Goal: Task Accomplishment & Management: Use online tool/utility

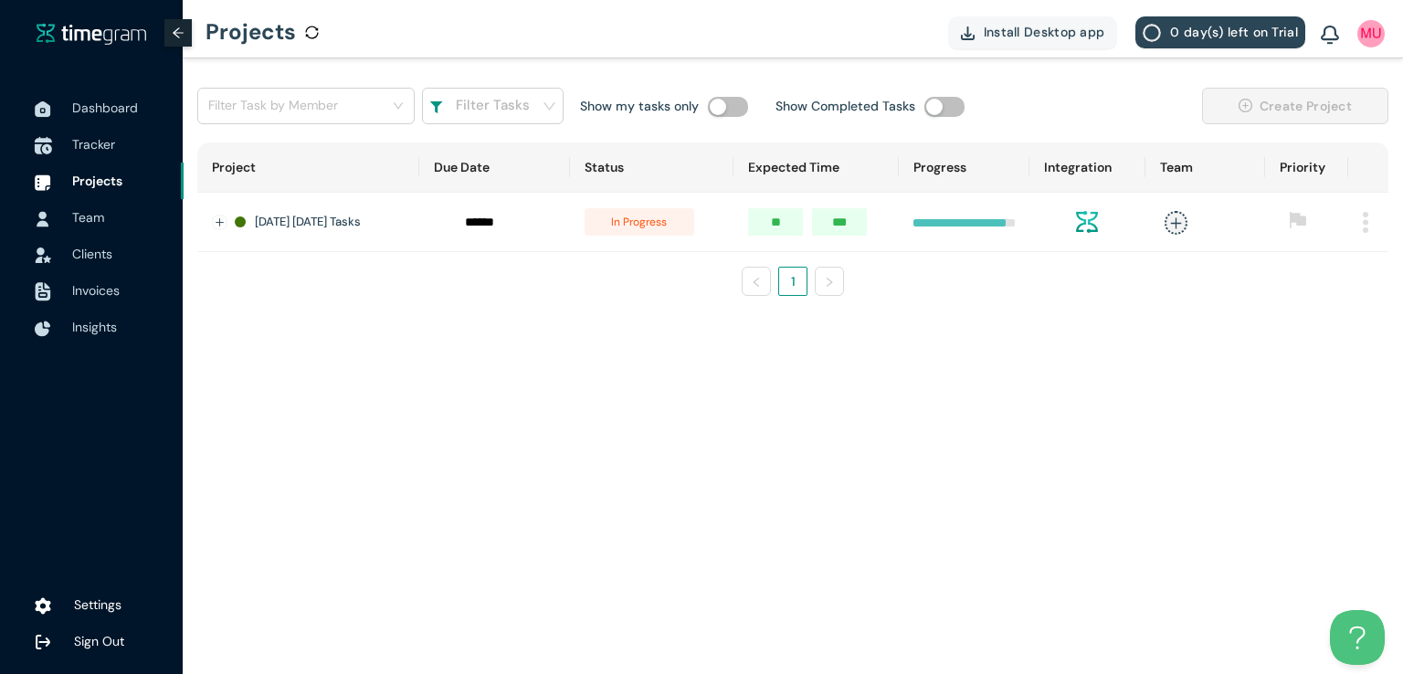
click at [96, 150] on span "Tracker" at bounding box center [93, 144] width 43 height 16
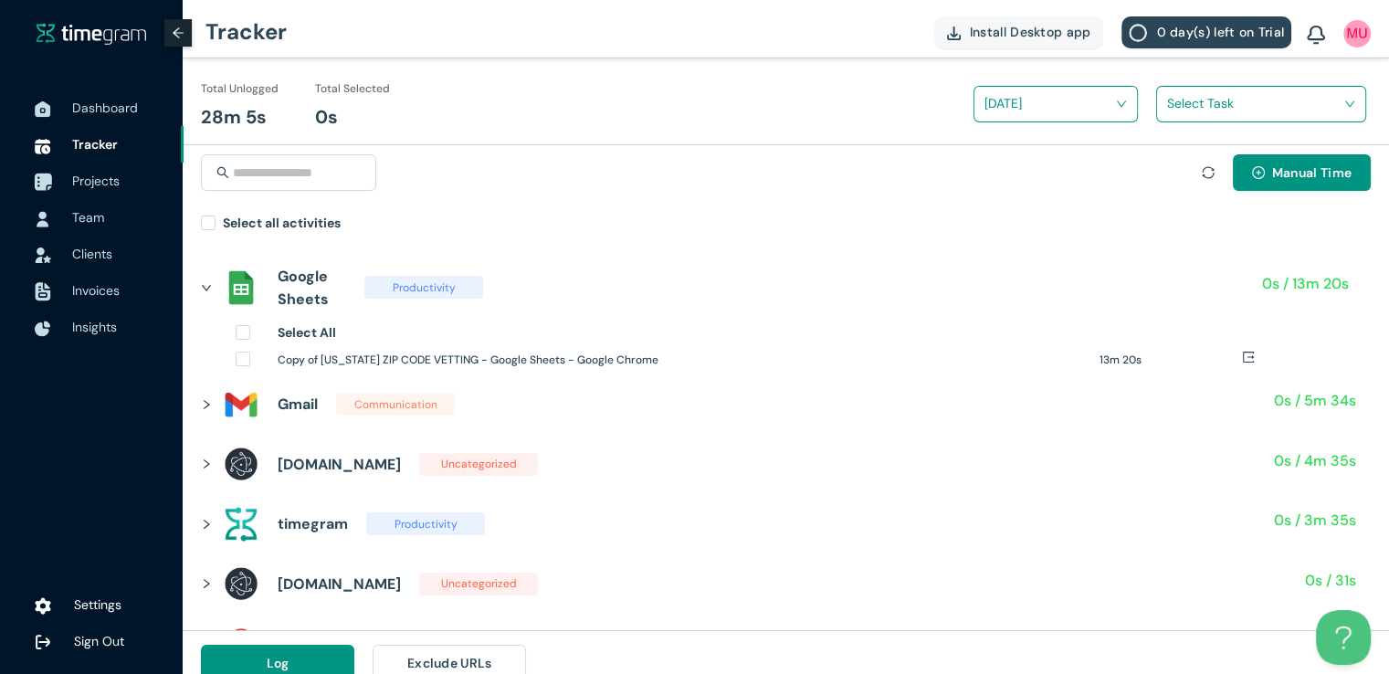
click at [109, 184] on span "Projects" at bounding box center [95, 181] width 47 height 16
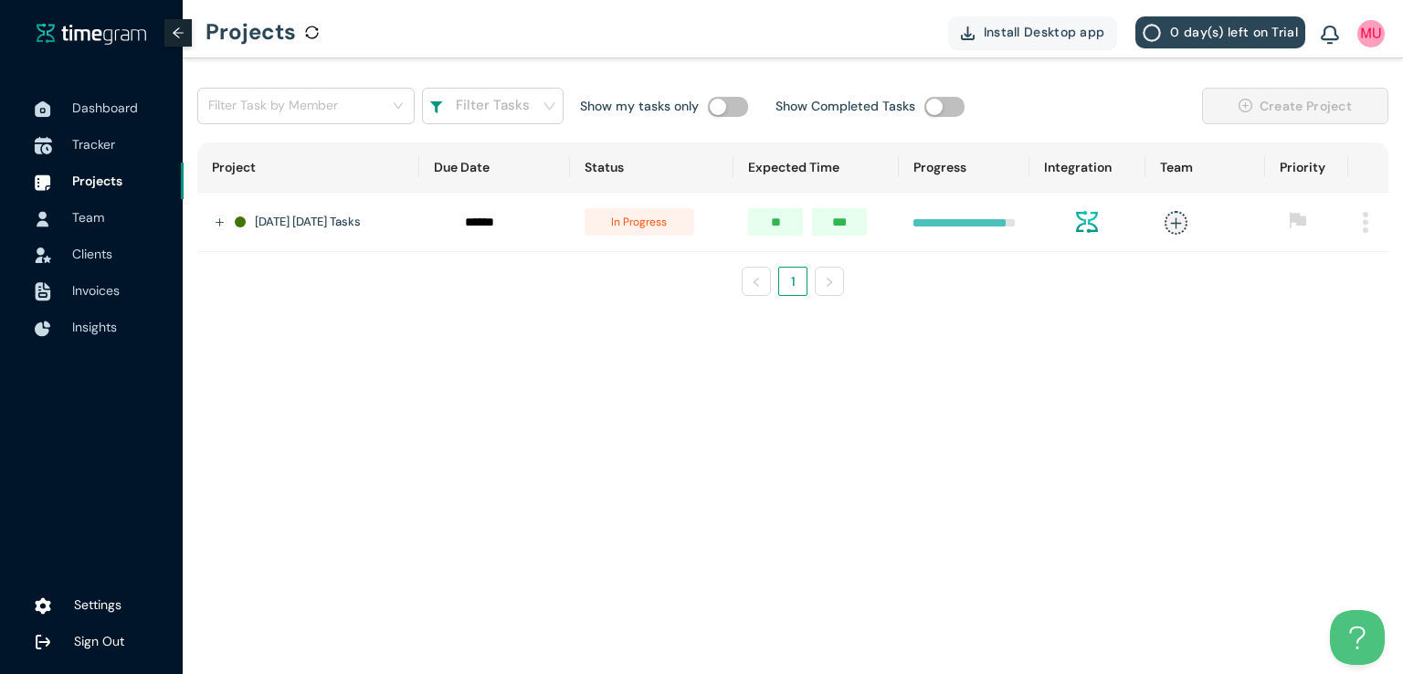
click at [101, 147] on span "Tracker" at bounding box center [93, 144] width 43 height 16
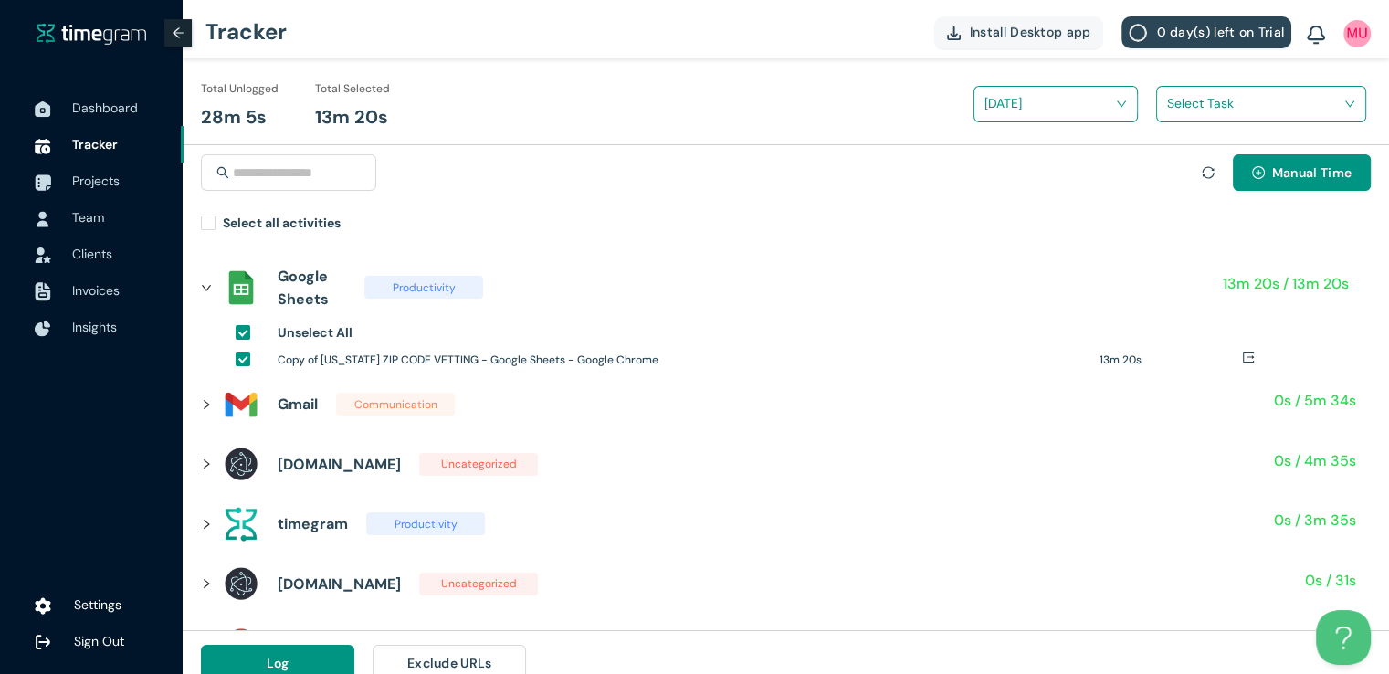
scroll to position [21, 0]
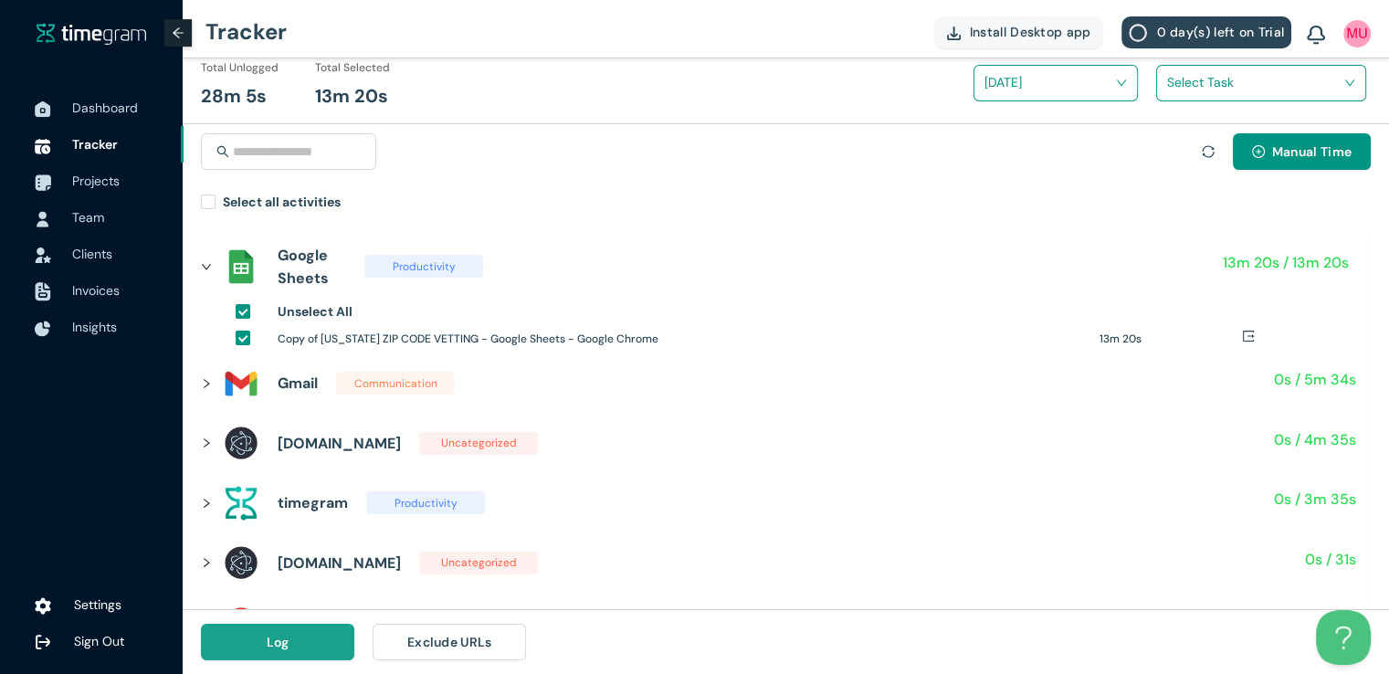
click at [301, 646] on button "Log" at bounding box center [277, 642] width 153 height 37
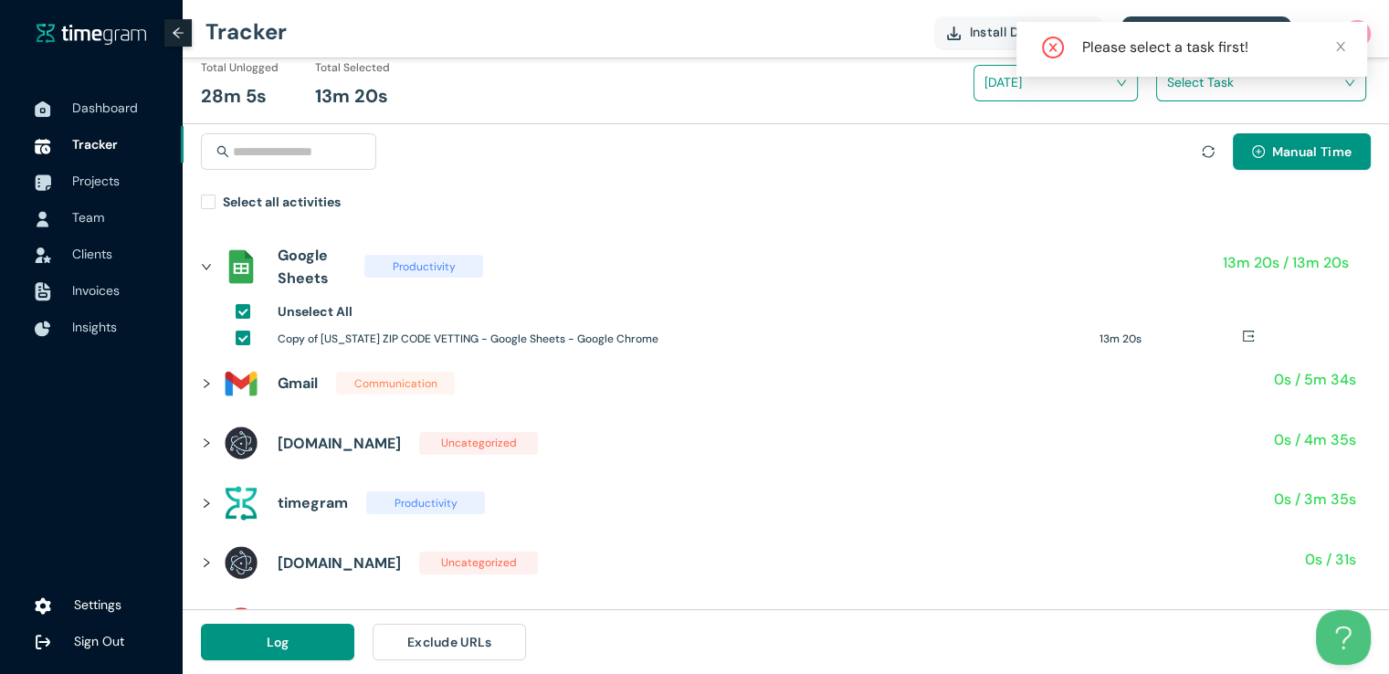
click at [1206, 90] on div "Please select a task first!" at bounding box center [1192, 56] width 351 height 69
click at [1341, 48] on icon "close" at bounding box center [1340, 46] width 13 height 13
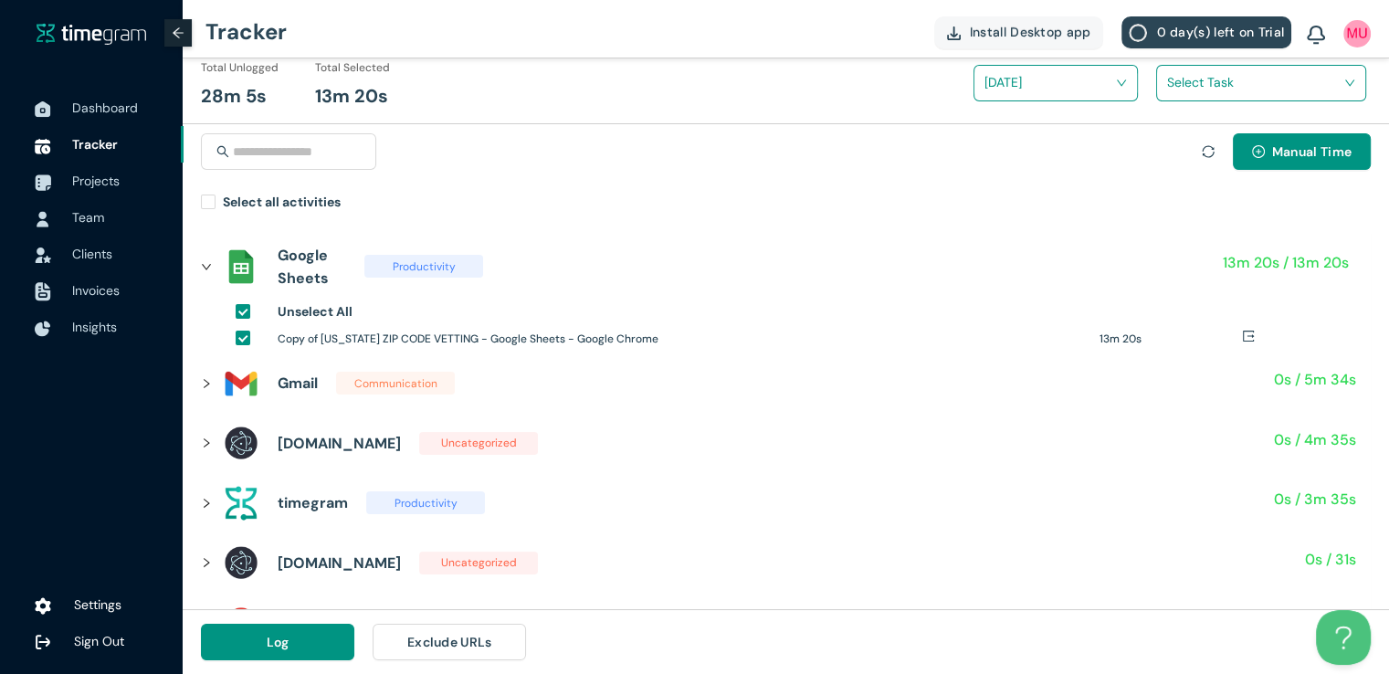
click at [1214, 101] on div "Select Task" at bounding box center [1254, 90] width 196 height 68
click at [1214, 92] on input "search" at bounding box center [1254, 81] width 175 height 27
click at [1173, 147] on div "[US_STATE] Zipocdes vetting" at bounding box center [1261, 149] width 208 height 29
click at [270, 642] on span "Log" at bounding box center [278, 642] width 23 height 20
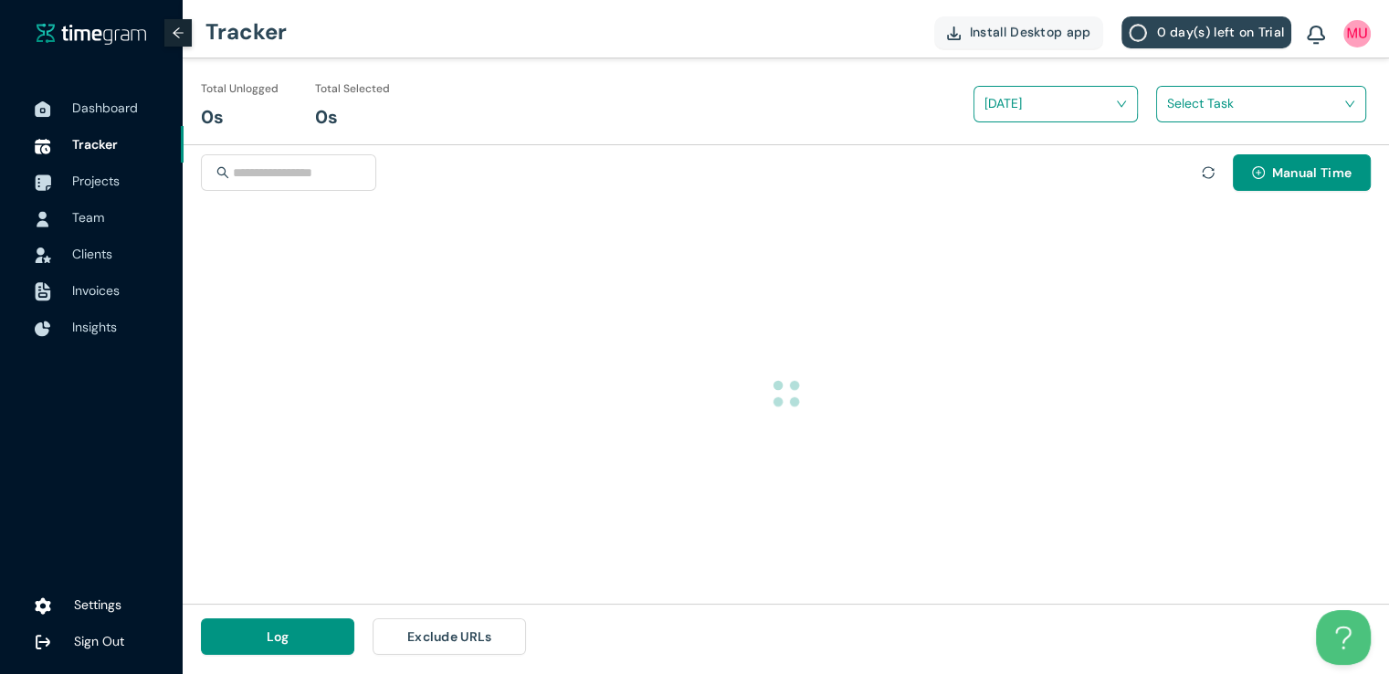
scroll to position [0, 0]
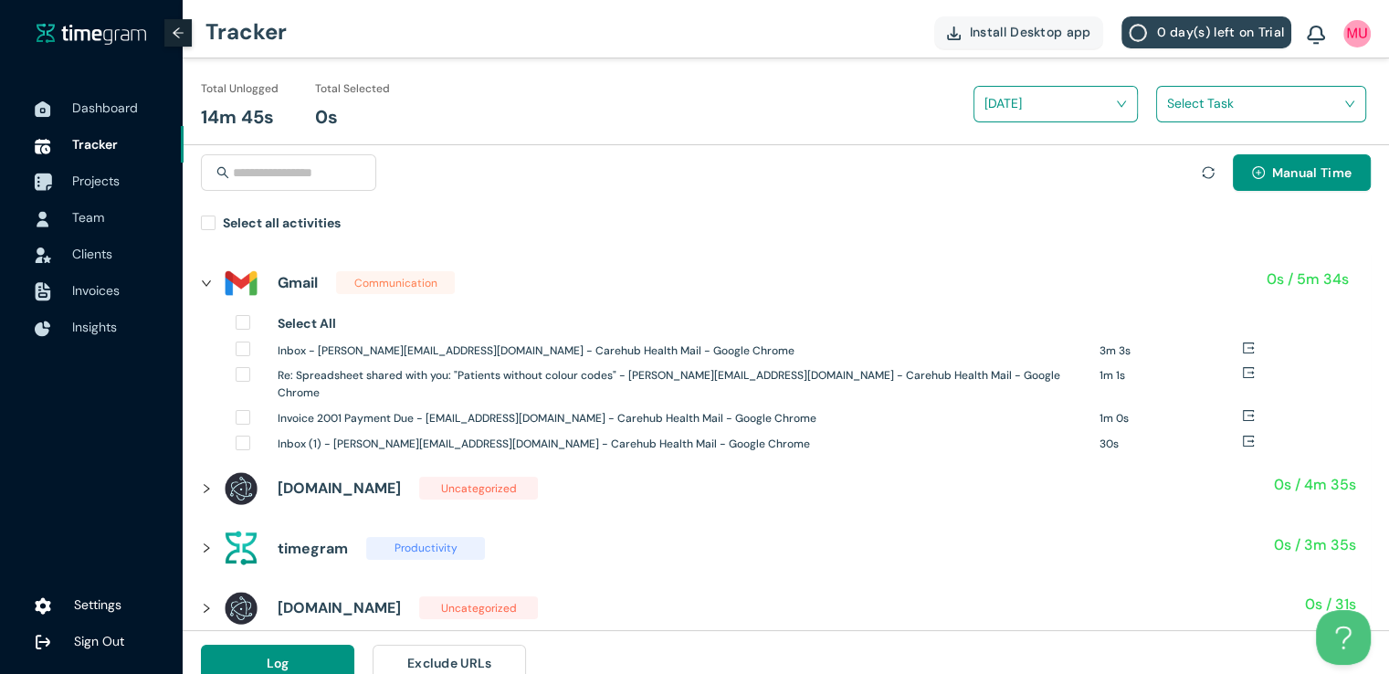
click at [114, 180] on span "Projects" at bounding box center [95, 181] width 47 height 16
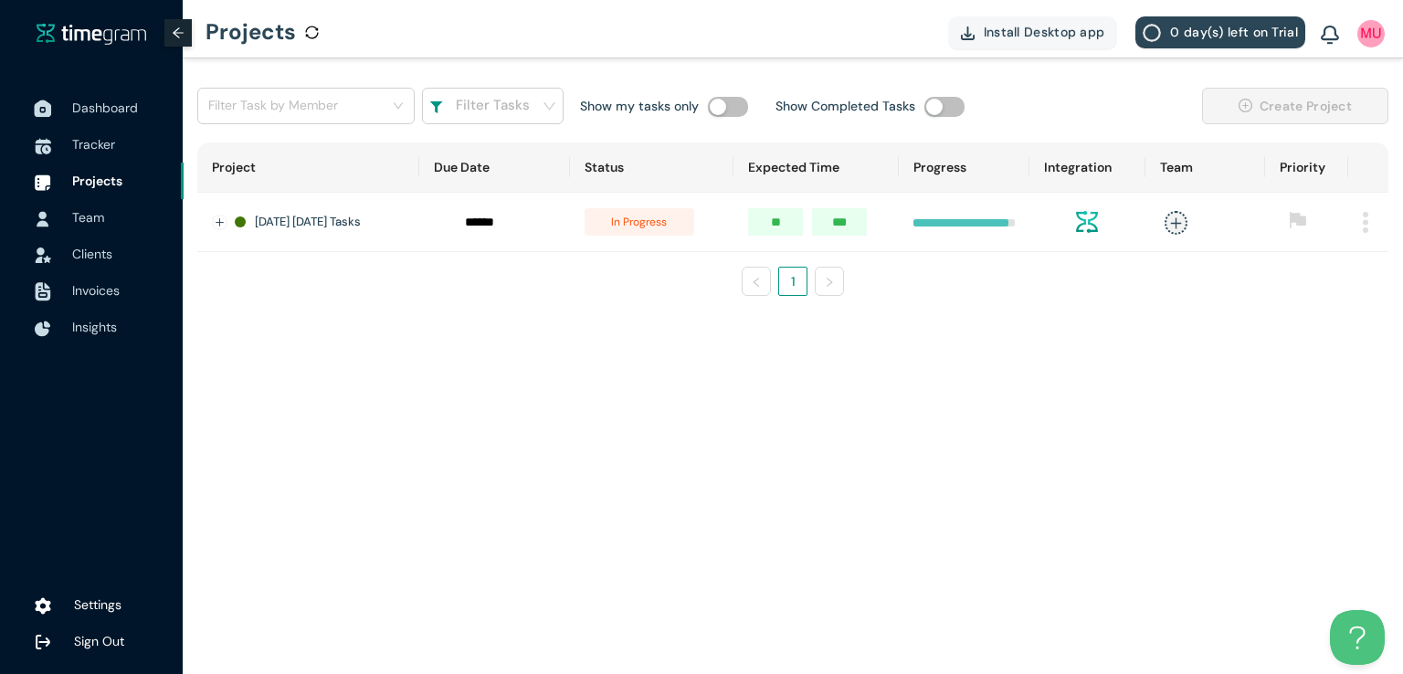
click at [95, 110] on span "Dashboard" at bounding box center [105, 108] width 66 height 16
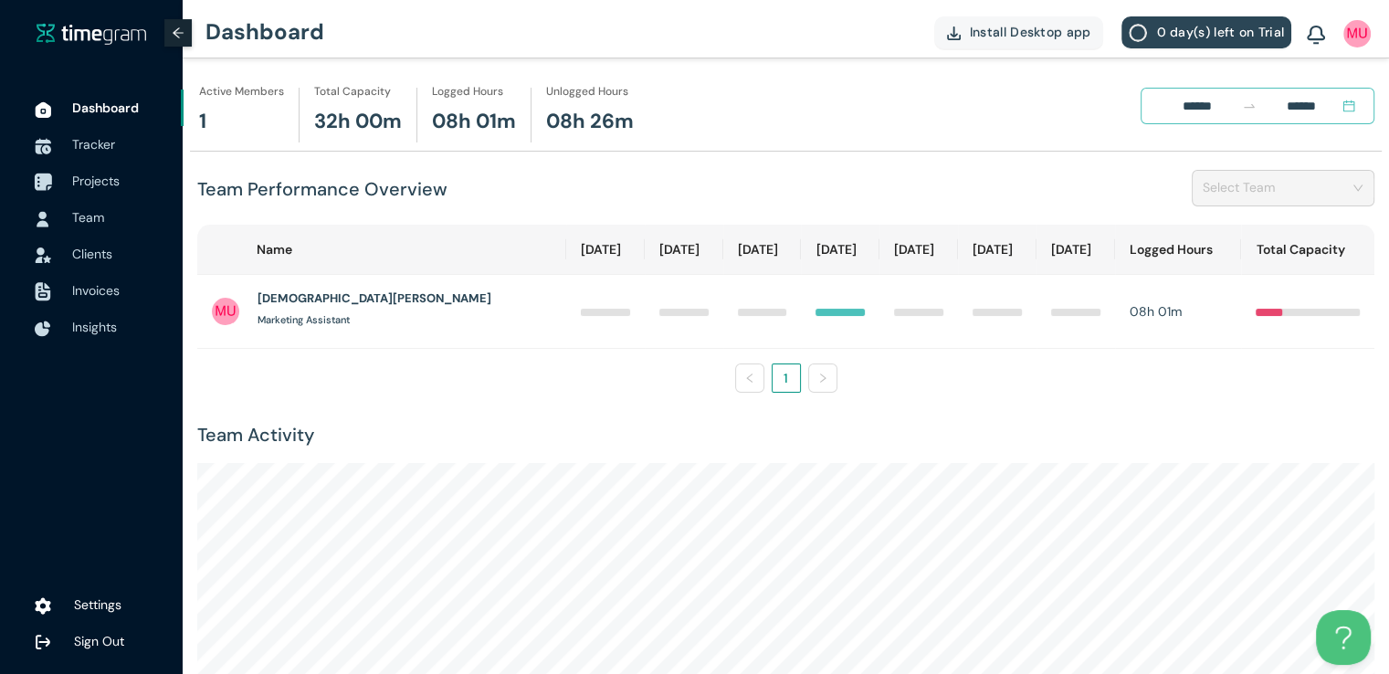
click at [114, 191] on span "Projects" at bounding box center [120, 181] width 97 height 37
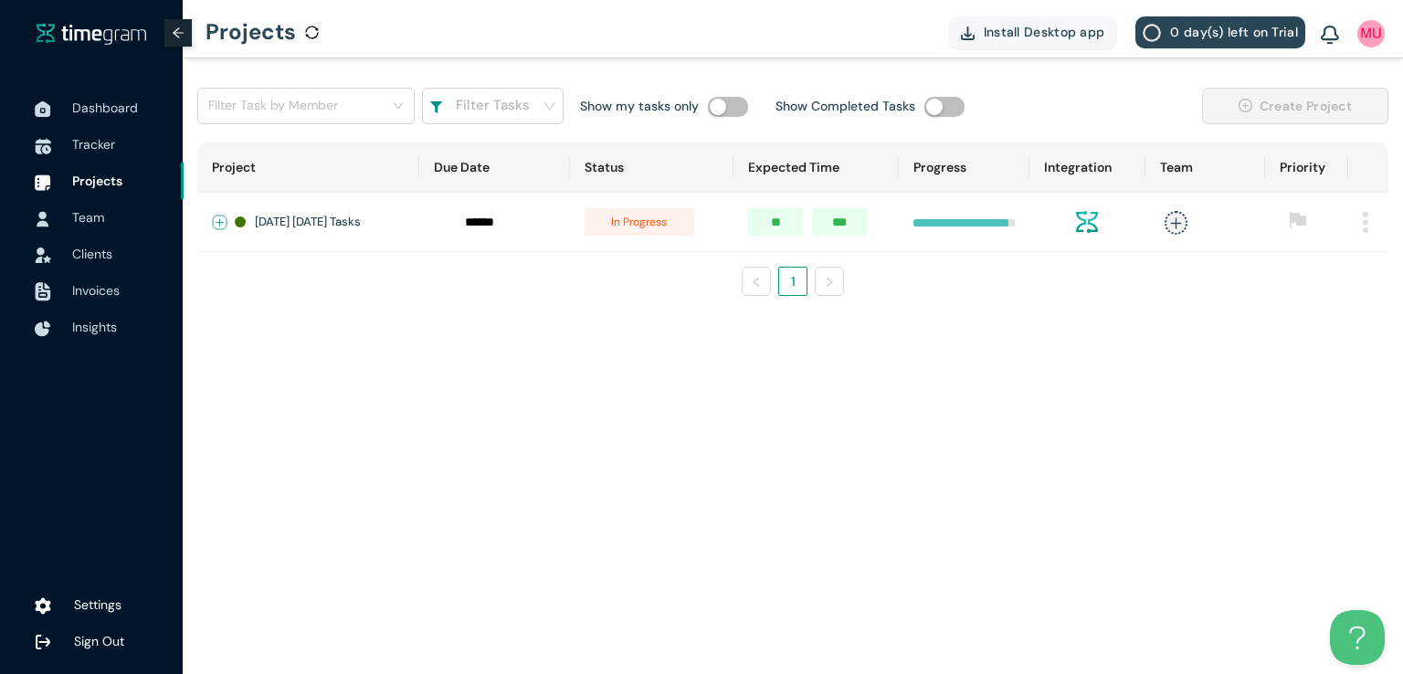
click at [216, 216] on button "Expand row" at bounding box center [220, 223] width 15 height 15
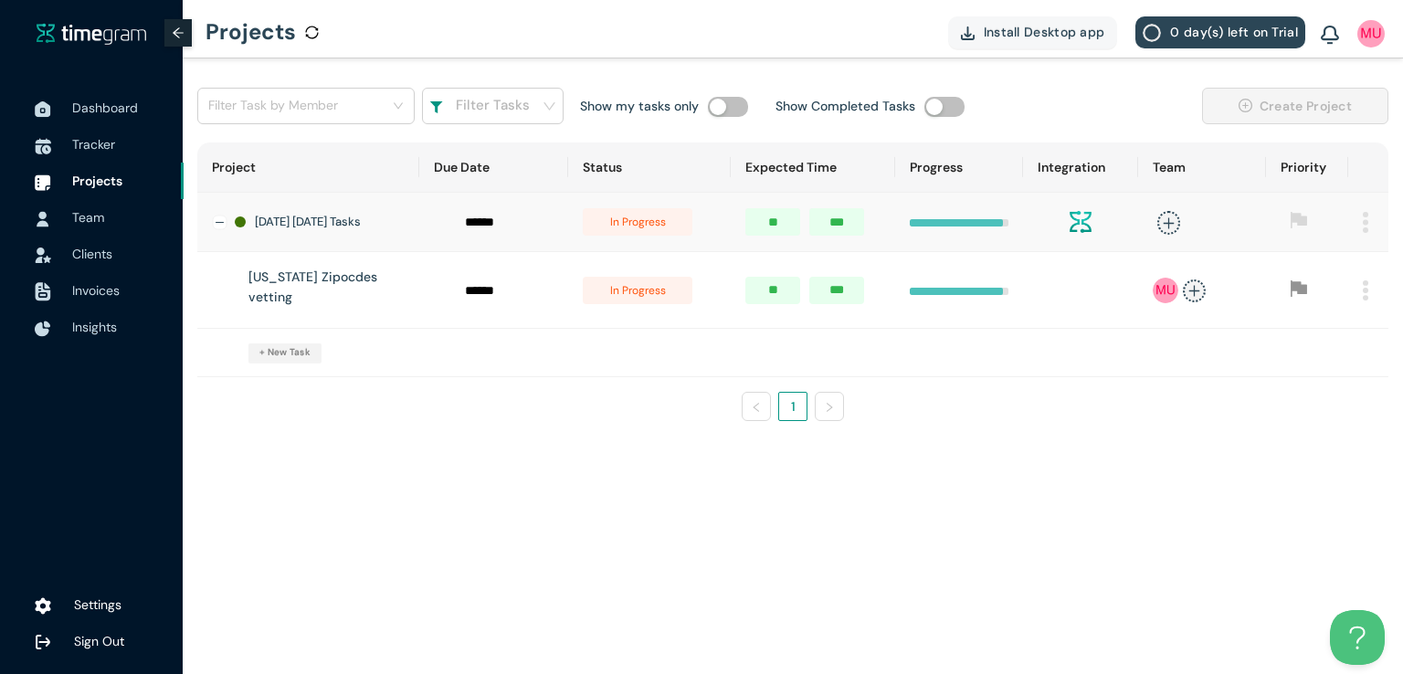
click at [657, 292] on span "in progress" at bounding box center [638, 290] width 110 height 27
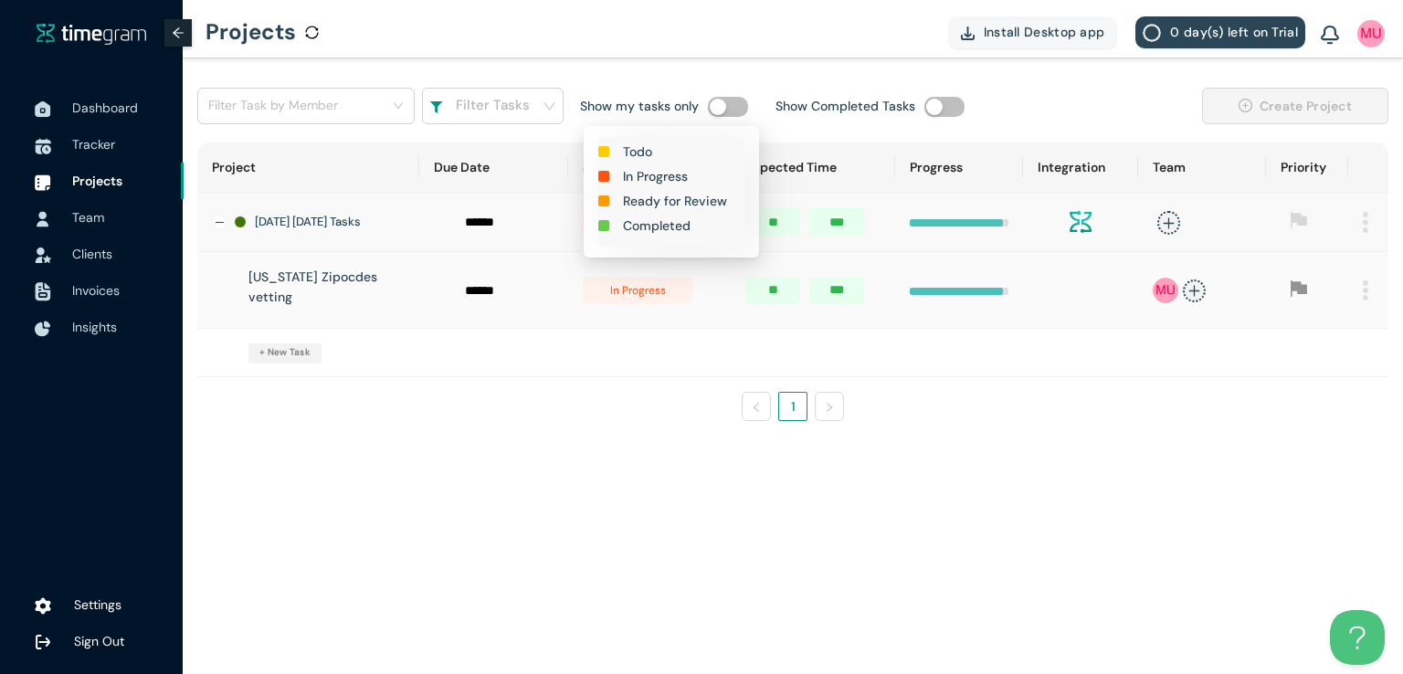
click at [666, 227] on h1 "Completed" at bounding box center [657, 226] width 68 height 20
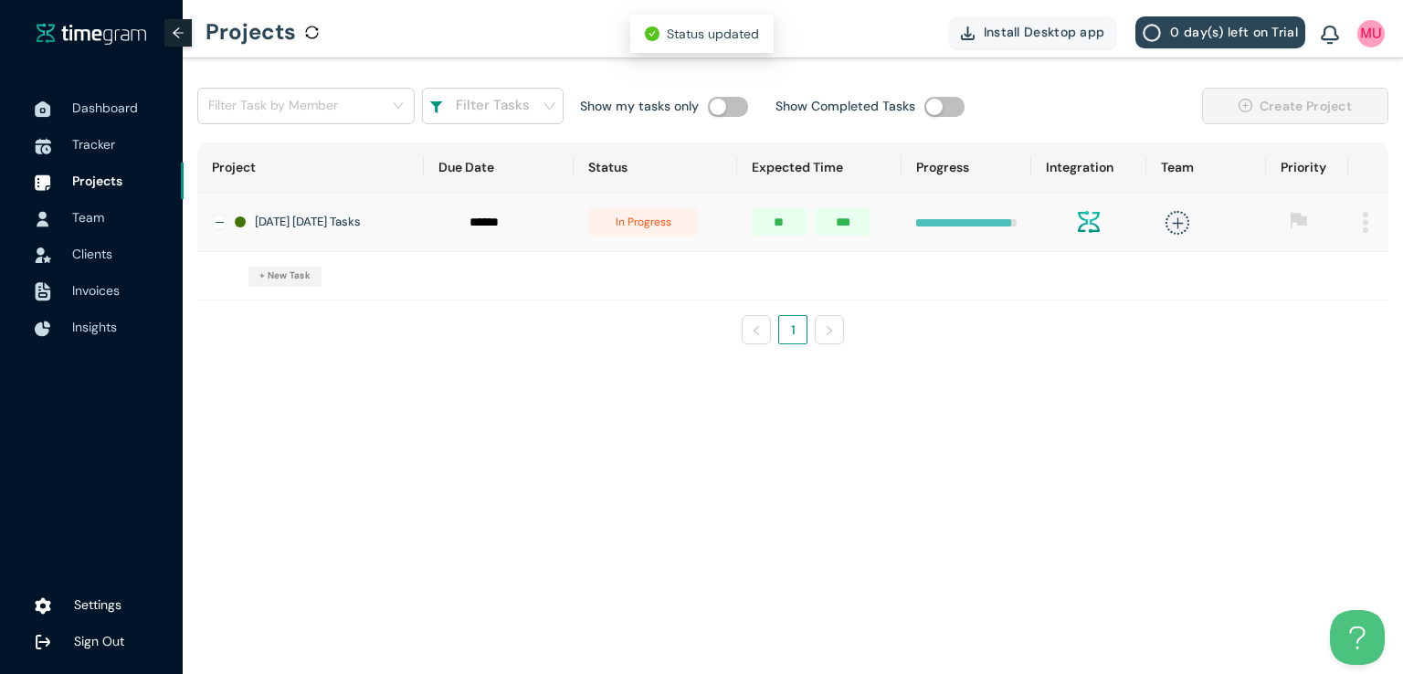
click at [639, 227] on span "in progress" at bounding box center [643, 221] width 110 height 27
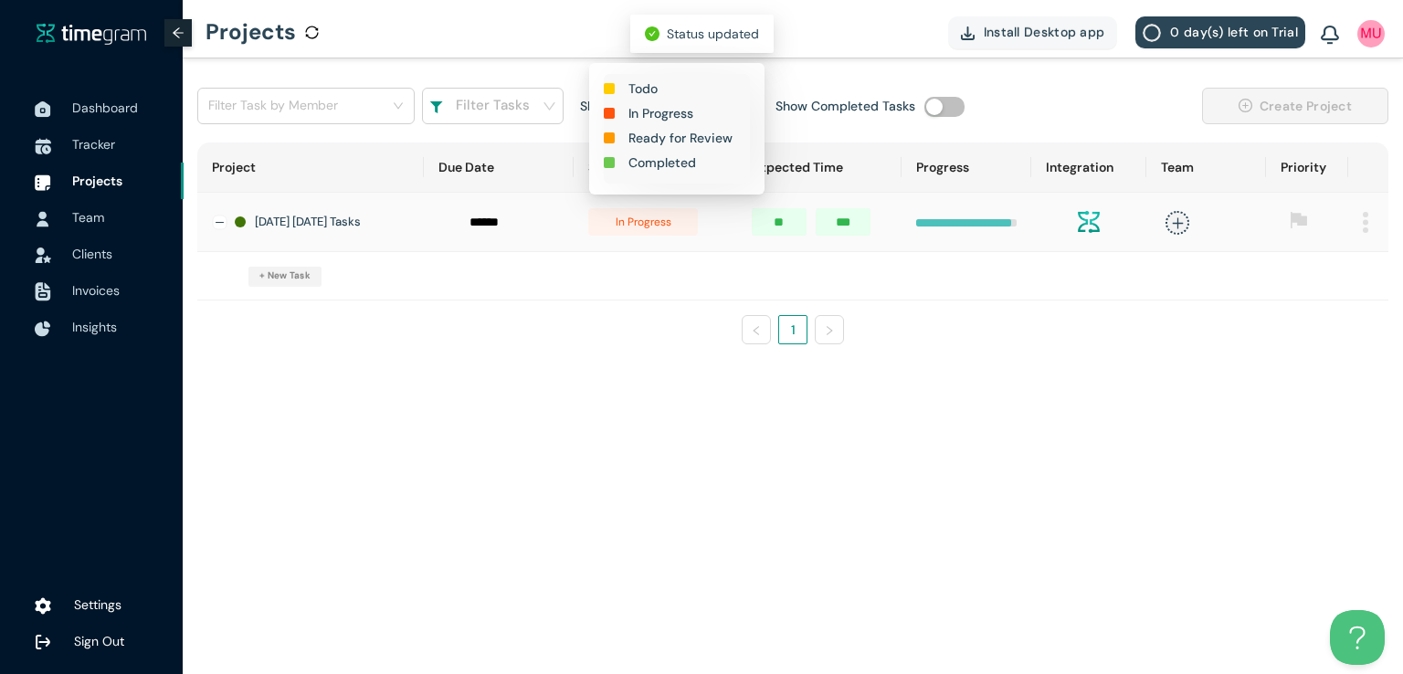
click at [654, 169] on h1 "Completed" at bounding box center [662, 163] width 68 height 20
